Goal: Find specific page/section: Find specific page/section

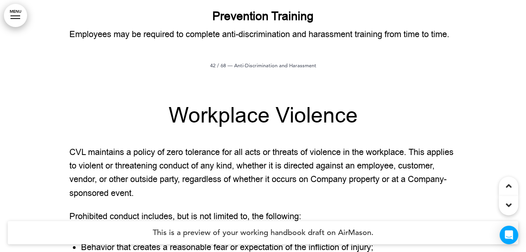
scroll to position [19519, 0]
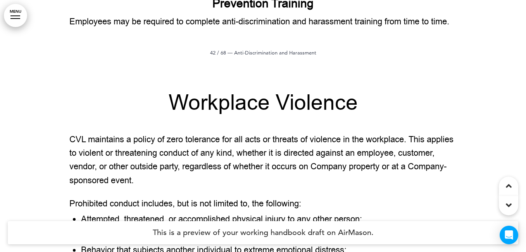
click at [20, 16] on link "MENU" at bounding box center [15, 15] width 23 height 23
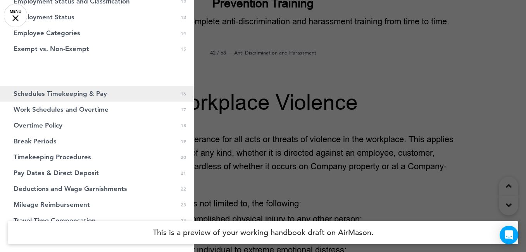
scroll to position [282, 0]
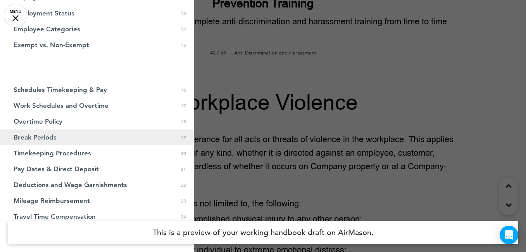
click at [52, 136] on span "Break Periods" at bounding box center [35, 137] width 43 height 7
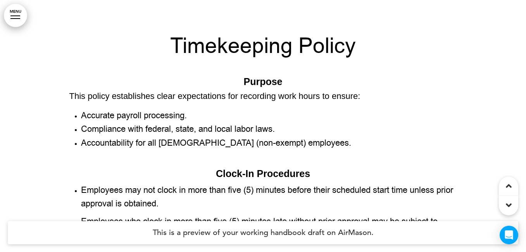
scroll to position [8018, 0]
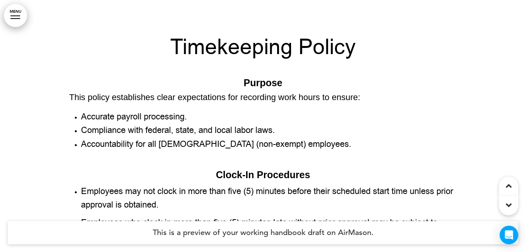
click at [13, 15] on div at bounding box center [15, 15] width 10 height 1
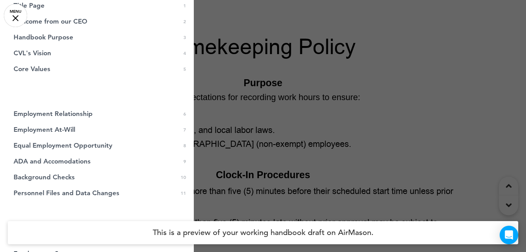
scroll to position [0, 0]
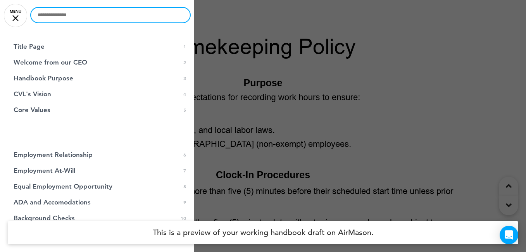
click at [88, 16] on input "text" at bounding box center [110, 15] width 159 height 15
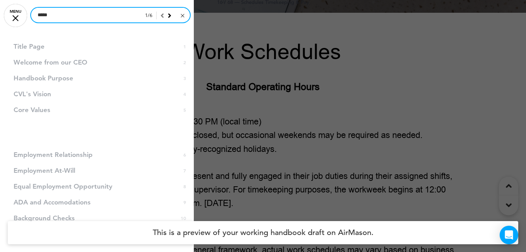
scroll to position [6470, 0]
type input "*****"
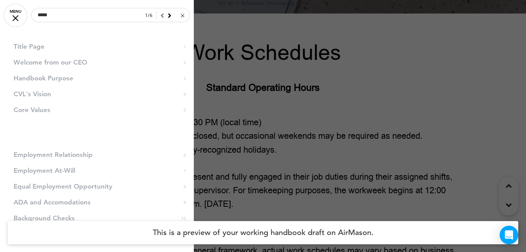
click at [285, 85] on div at bounding box center [263, 126] width 526 height 252
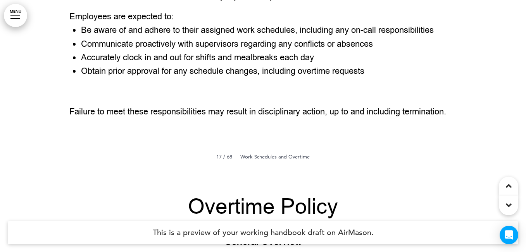
scroll to position [6932, 0]
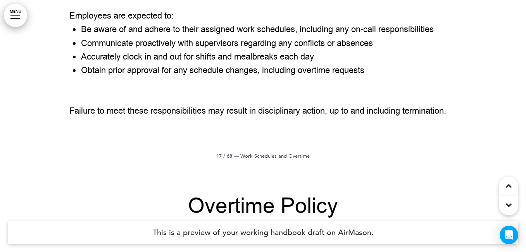
click at [19, 17] on link "MENU" at bounding box center [15, 15] width 23 height 23
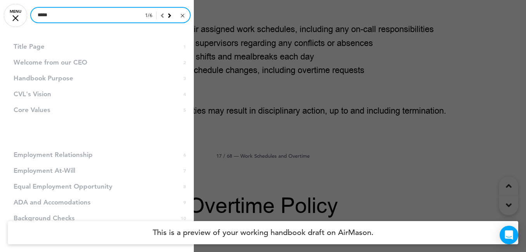
click at [81, 13] on input "*****" at bounding box center [110, 15] width 159 height 15
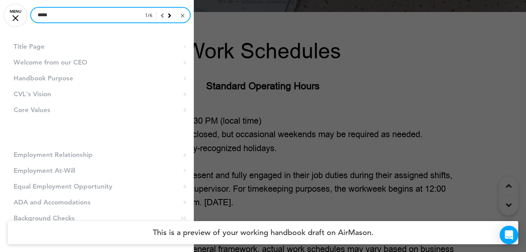
scroll to position [6470, 0]
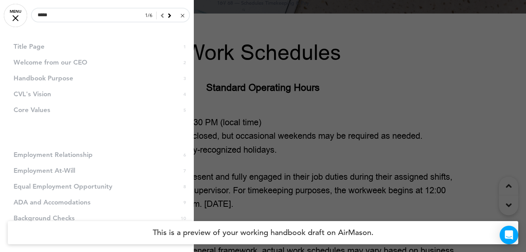
click at [171, 15] on div "1 / 6" at bounding box center [165, 15] width 50 height 15
click at [170, 14] on icon at bounding box center [169, 15] width 3 height 7
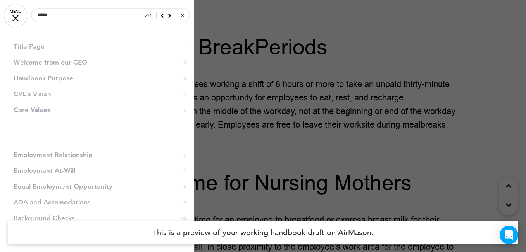
scroll to position [7642, 0]
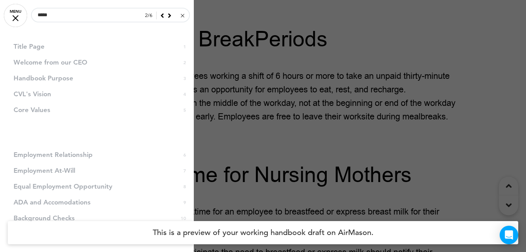
click at [261, 100] on div at bounding box center [263, 126] width 526 height 252
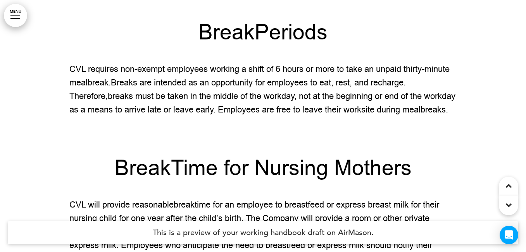
scroll to position [7649, 0]
